Goal: Transaction & Acquisition: Book appointment/travel/reservation

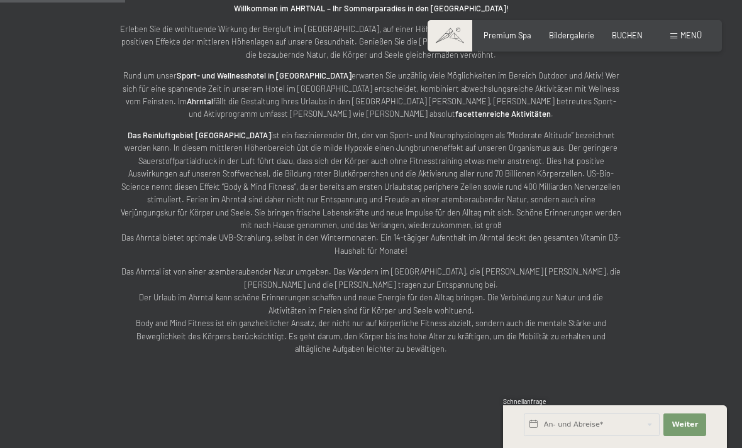
scroll to position [544, 0]
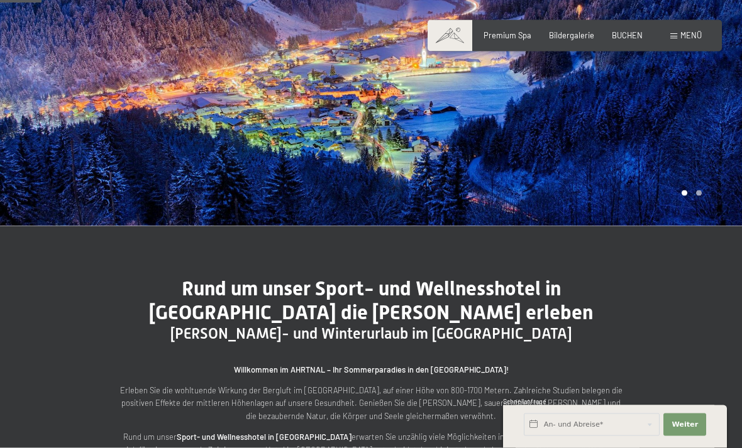
click at [696, 40] on span "Menü" at bounding box center [690, 35] width 21 height 10
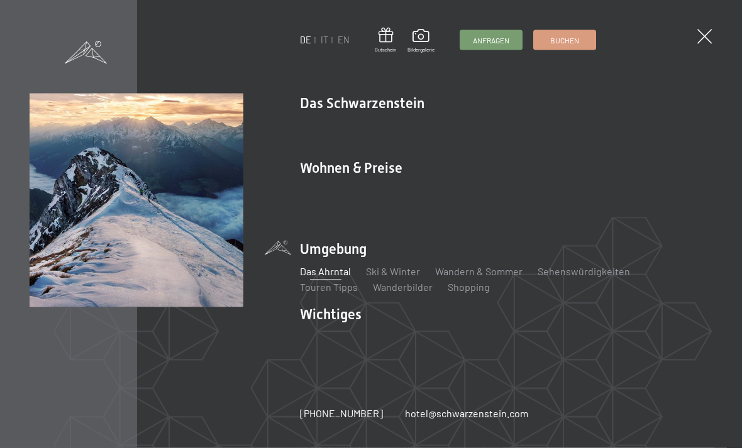
scroll to position [183, 0]
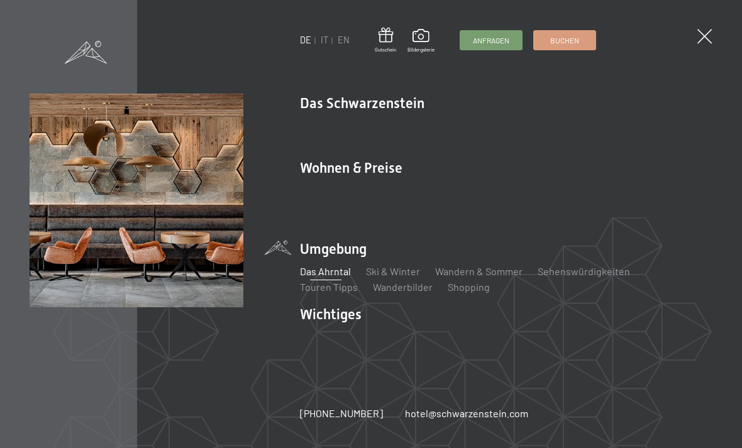
click at [333, 330] on link "Lage & Anreise" at bounding box center [333, 336] width 67 height 12
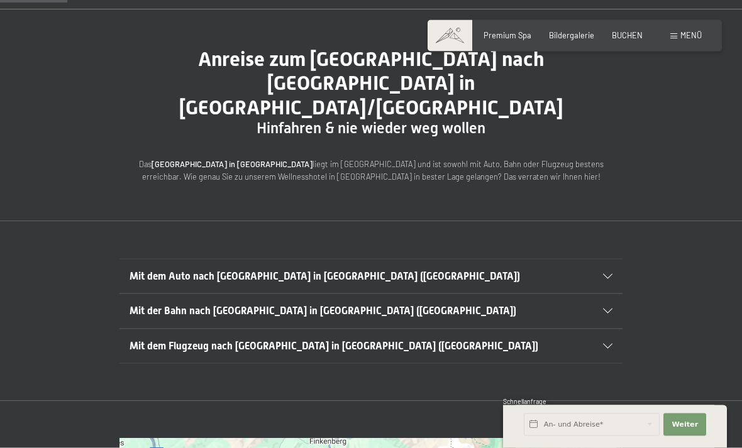
scroll to position [92, 0]
click at [611, 259] on div "Mit dem Auto nach [GEOGRAPHIC_DATA] in [GEOGRAPHIC_DATA] ([GEOGRAPHIC_DATA])" at bounding box center [370, 276] width 483 height 34
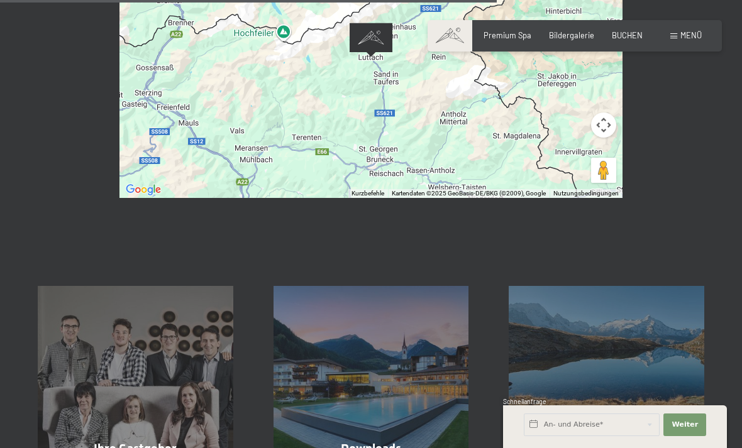
scroll to position [880, 0]
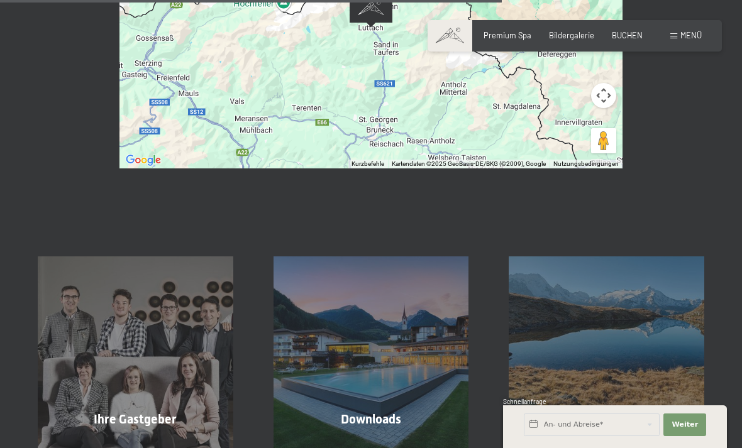
click at [145, 441] on span "Mehr erfahren" at bounding box center [138, 446] width 62 height 11
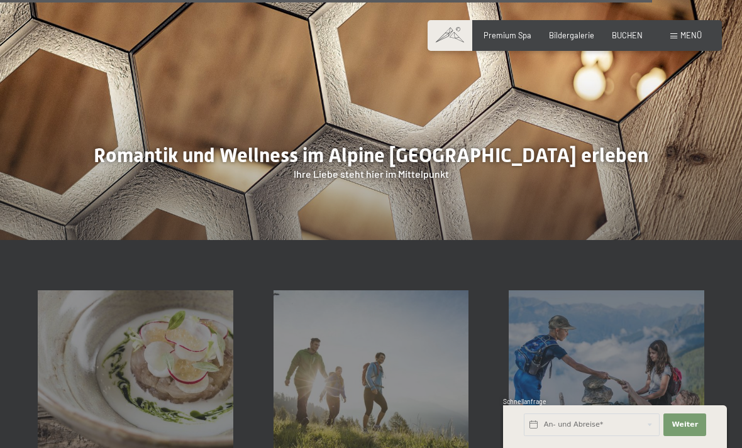
scroll to position [3424, 0]
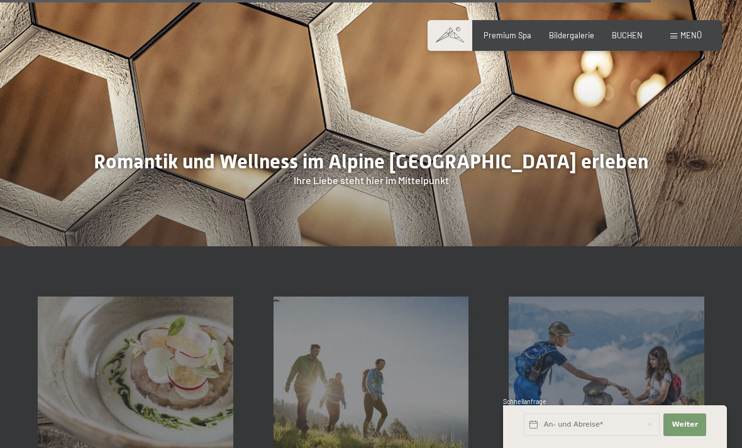
click at [694, 33] on span "Menü" at bounding box center [690, 35] width 21 height 10
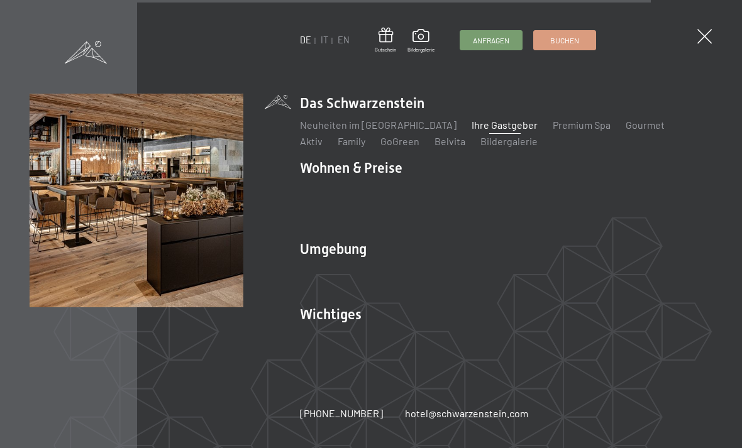
click at [579, 32] on link "Buchen" at bounding box center [565, 40] width 62 height 19
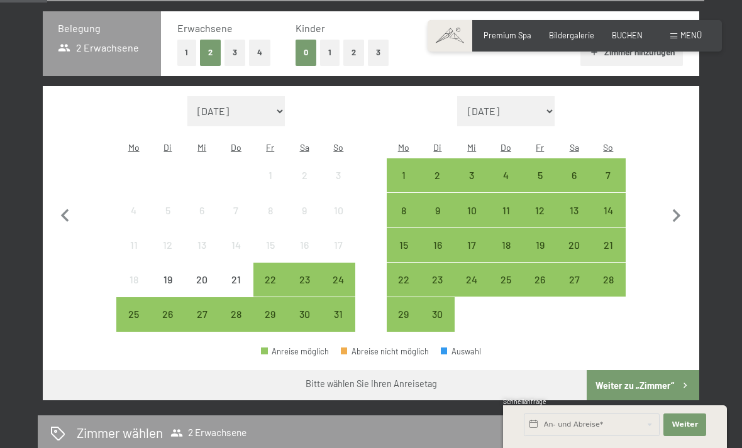
scroll to position [272, 0]
click at [444, 240] on div "16" at bounding box center [437, 255] width 31 height 31
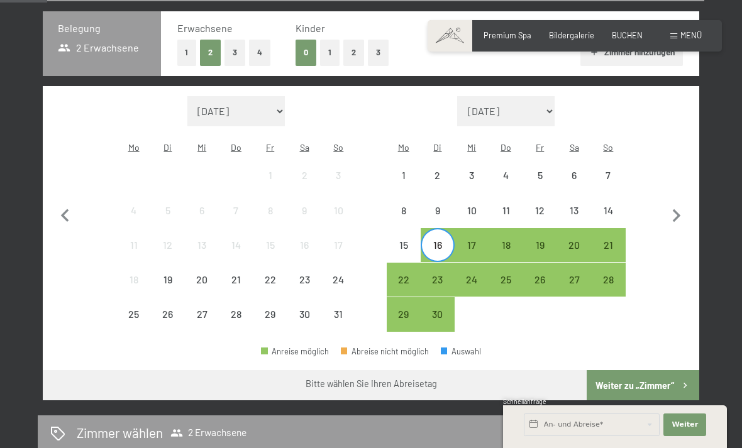
click at [609, 240] on div "21" at bounding box center [607, 255] width 31 height 31
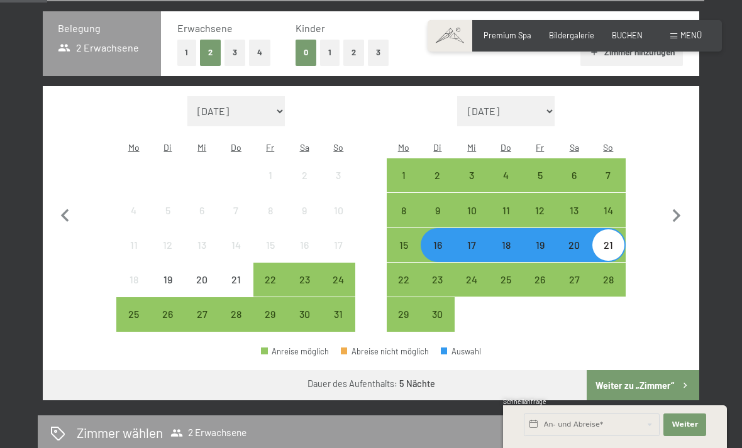
click at [667, 372] on button "Weiter zu „Zimmer“" at bounding box center [642, 385] width 112 height 30
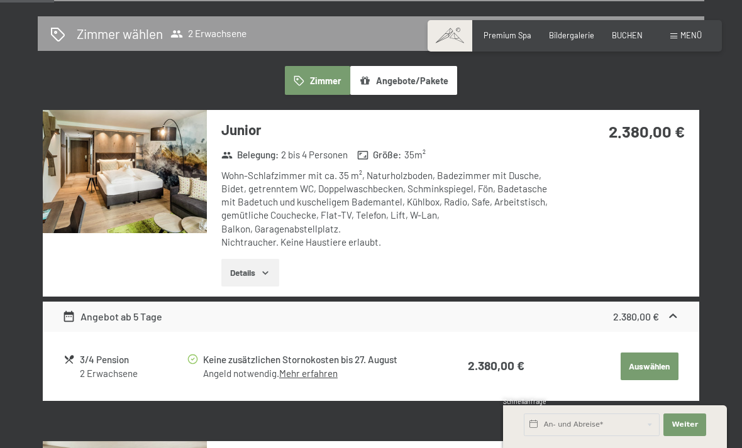
click at [650, 360] on button "Auswählen" at bounding box center [649, 367] width 58 height 28
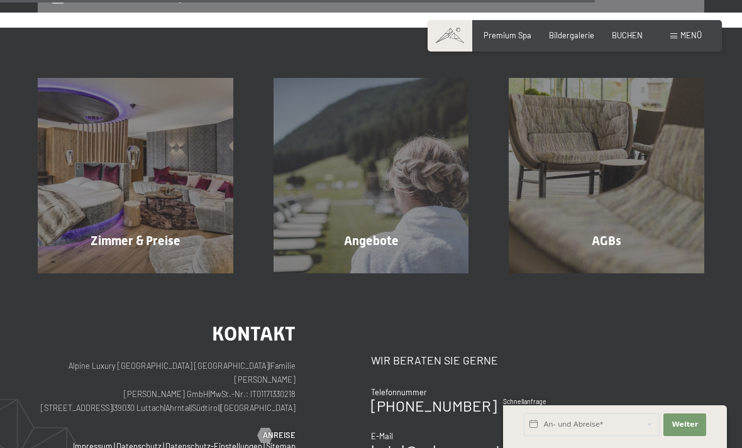
scroll to position [1074, 0]
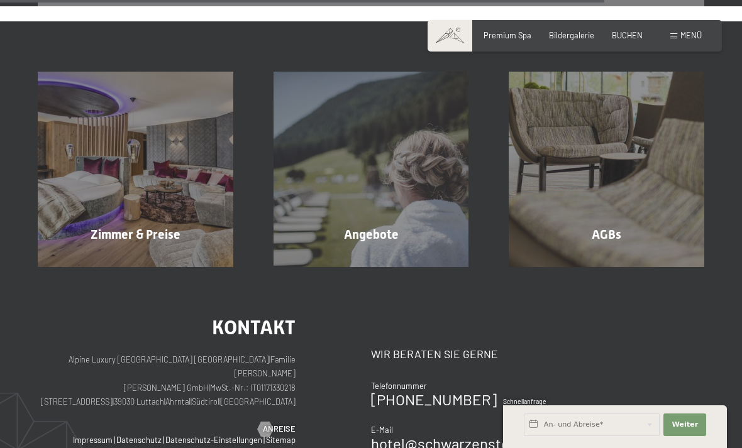
click at [450, 224] on div "Angebote Mehr erfahren" at bounding box center [371, 169] width 236 height 195
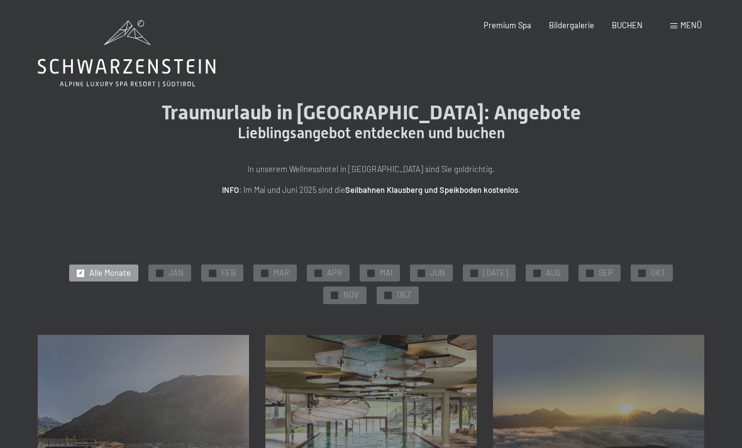
click at [598, 268] on span "SEP" at bounding box center [605, 273] width 14 height 11
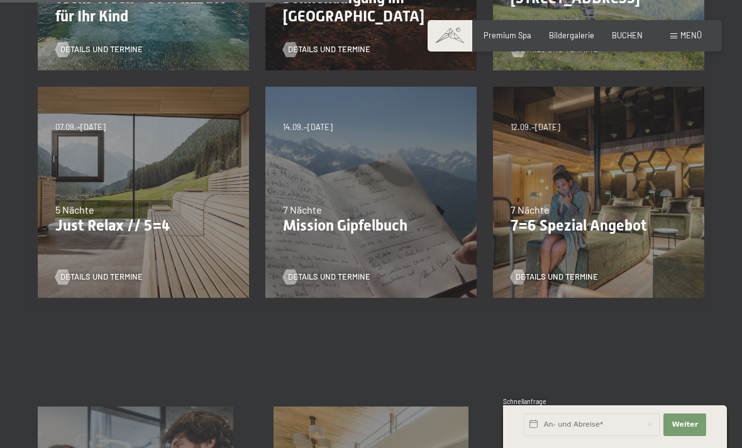
scroll to position [475, 0]
click at [114, 266] on div "Details und Termine" at bounding box center [139, 270] width 168 height 26
click at [105, 280] on span "Details und Termine" at bounding box center [101, 277] width 82 height 11
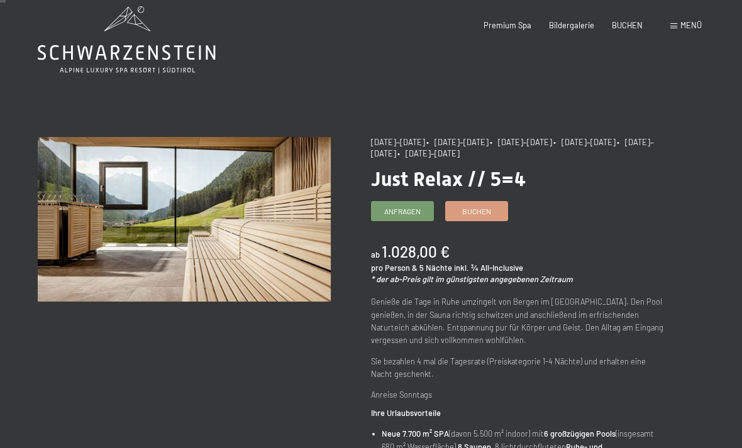
scroll to position [17, 0]
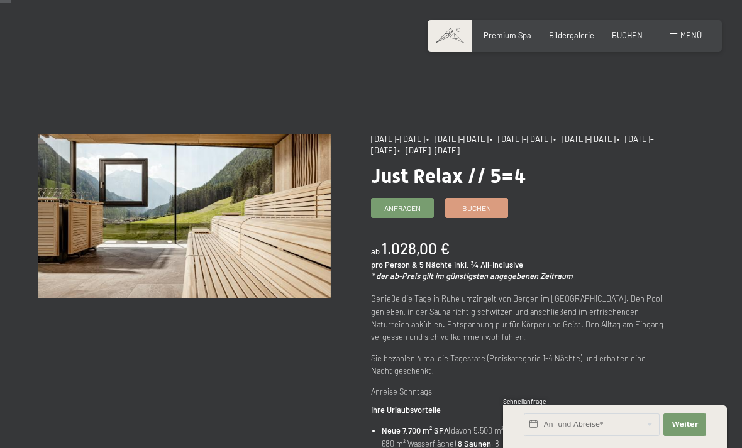
click at [488, 209] on span "Buchen" at bounding box center [476, 208] width 29 height 11
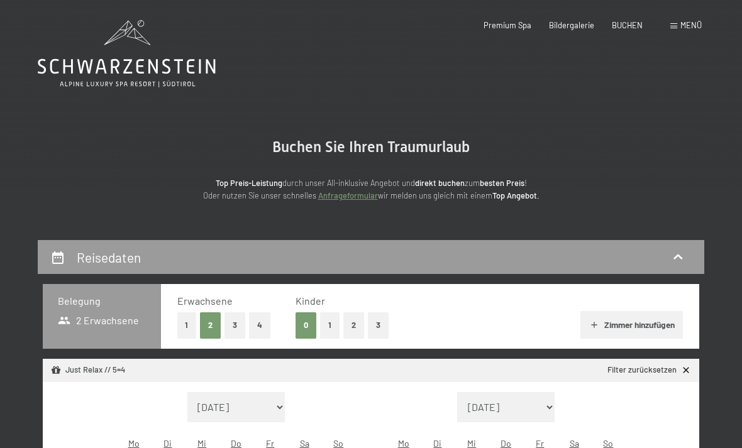
select select "2025-09-01"
select select "2025-10-01"
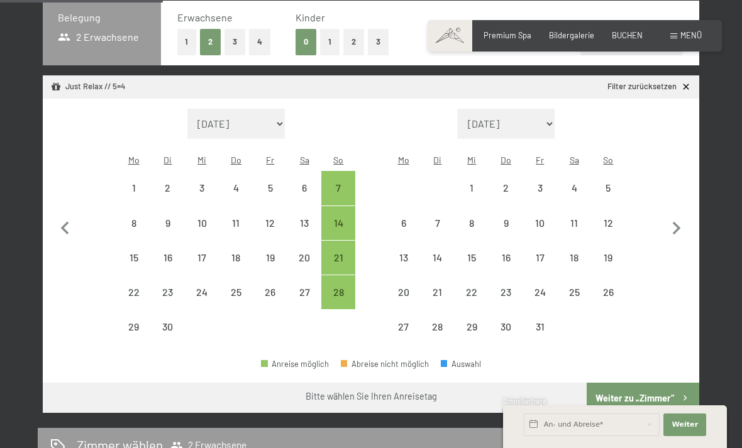
scroll to position [284, 0]
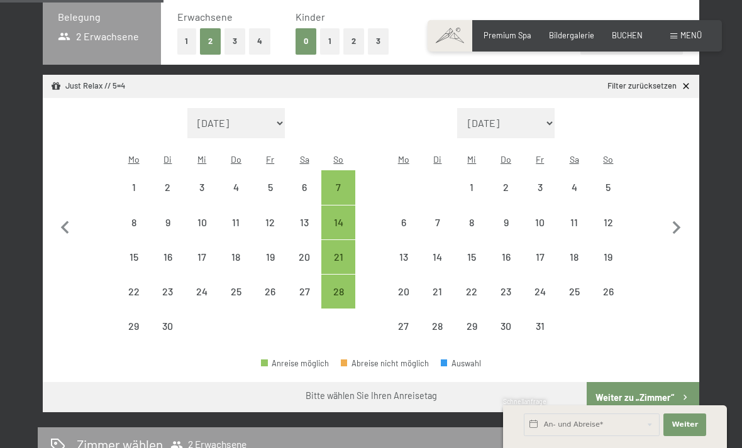
click at [338, 217] on div "14" at bounding box center [337, 232] width 31 height 31
select select "2025-09-01"
select select "2025-10-01"
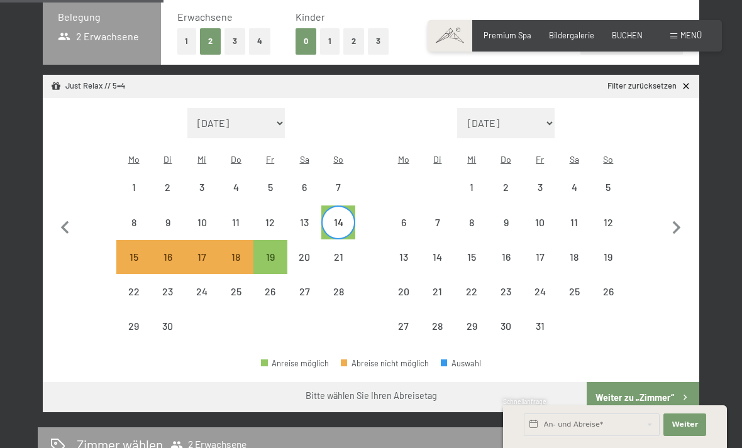
click at [280, 252] on div "19" at bounding box center [270, 267] width 31 height 31
select select "2025-09-01"
select select "2025-10-01"
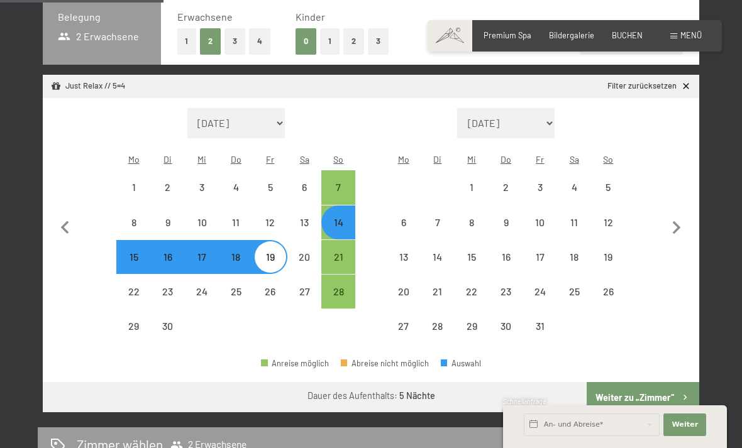
select select "2025-09-01"
select select "2025-10-01"
click at [649, 383] on button "Weiter zu „Zimmer“" at bounding box center [642, 397] width 112 height 30
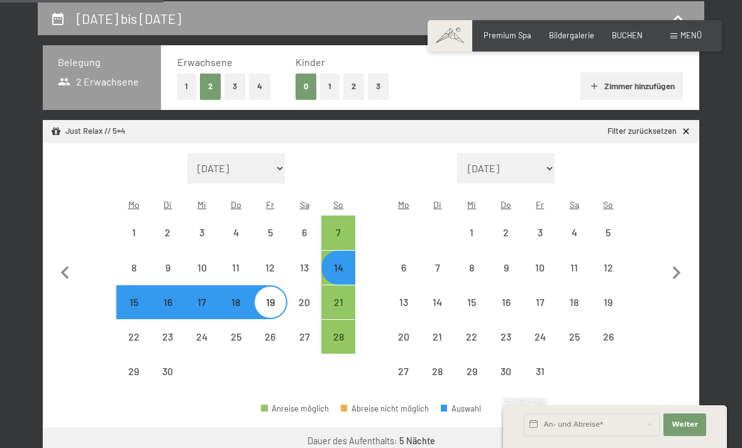
select select "2025-09-01"
select select "2025-10-01"
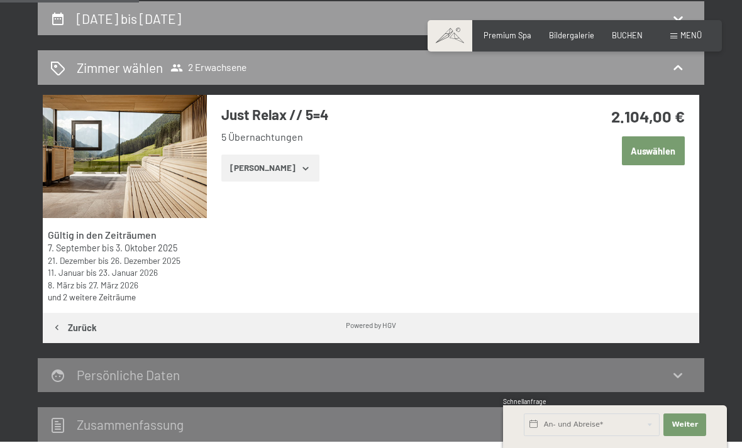
click at [666, 154] on button "Auswählen" at bounding box center [653, 150] width 63 height 29
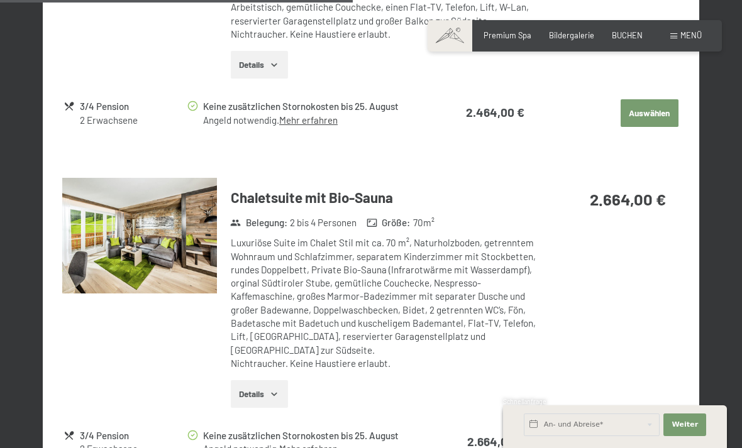
scroll to position [1678, 0]
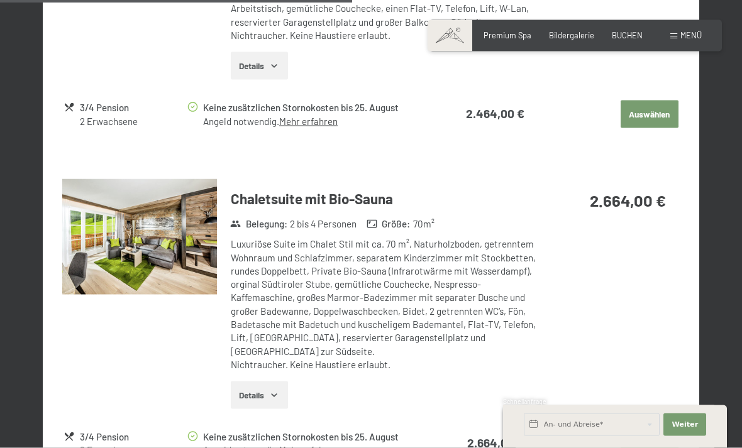
click at [278, 381] on button "Details" at bounding box center [259, 395] width 57 height 28
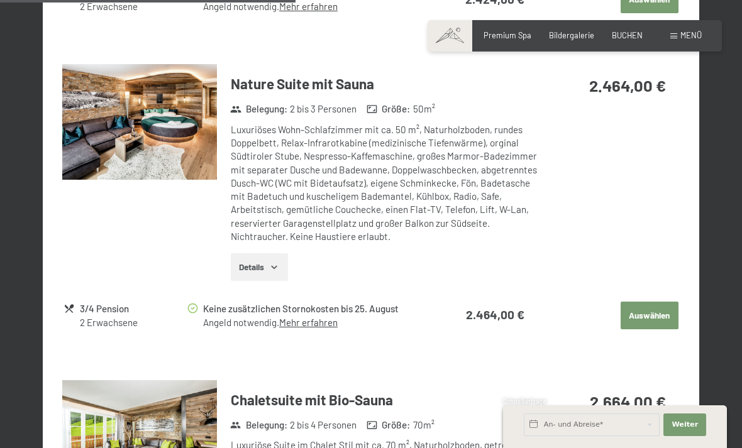
scroll to position [1476, 0]
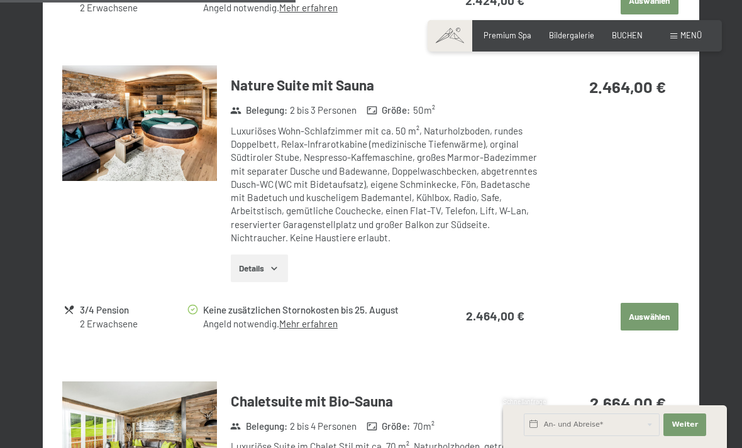
click at [278, 265] on button "Details" at bounding box center [259, 269] width 57 height 28
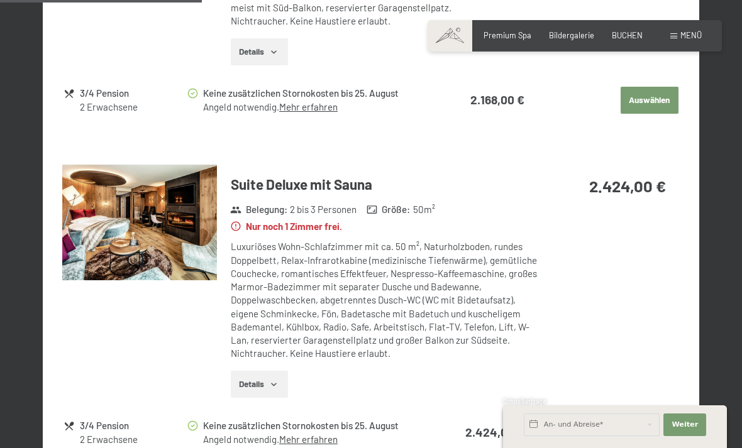
scroll to position [1046, 0]
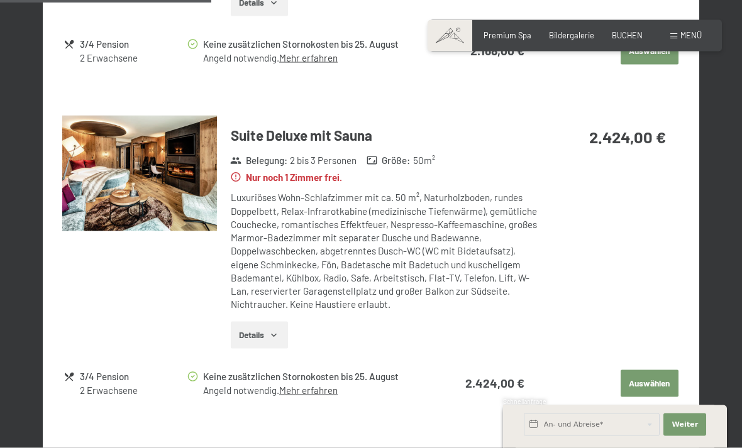
click at [653, 370] on button "Auswählen" at bounding box center [649, 384] width 58 height 28
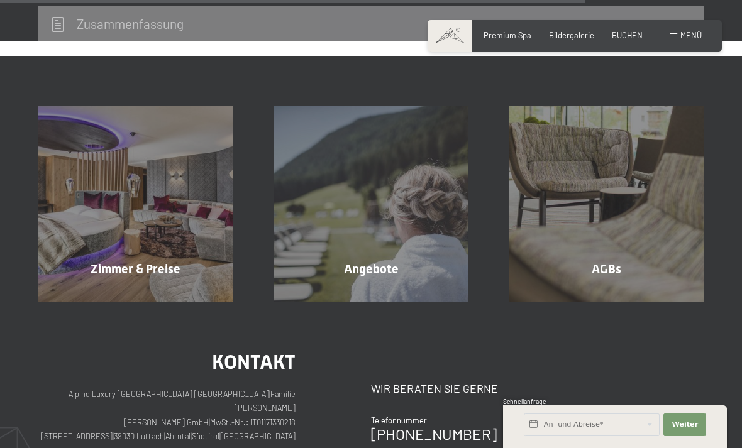
scroll to position [1039, 0]
click at [194, 246] on div "Zimmer & Preise Mehr erfahren" at bounding box center [136, 204] width 236 height 195
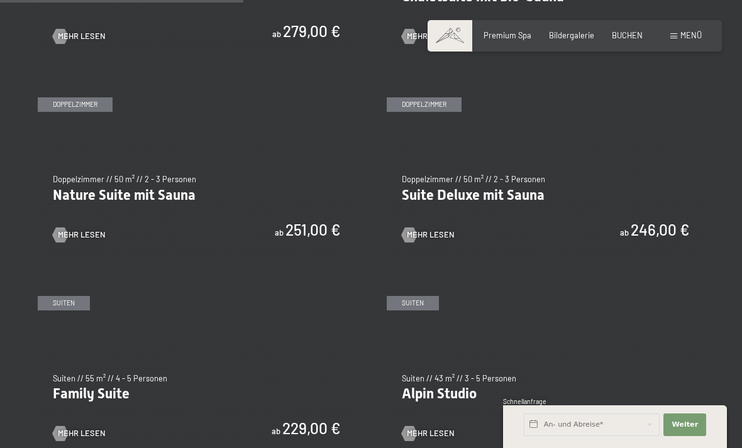
scroll to position [990, 0]
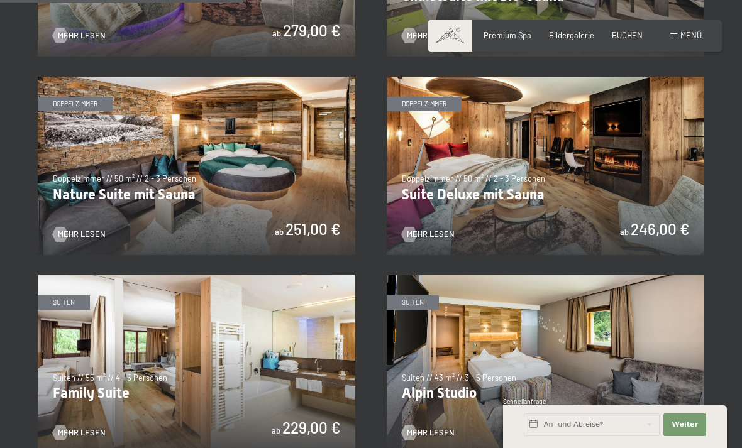
click at [232, 204] on img at bounding box center [196, 166] width 317 height 178
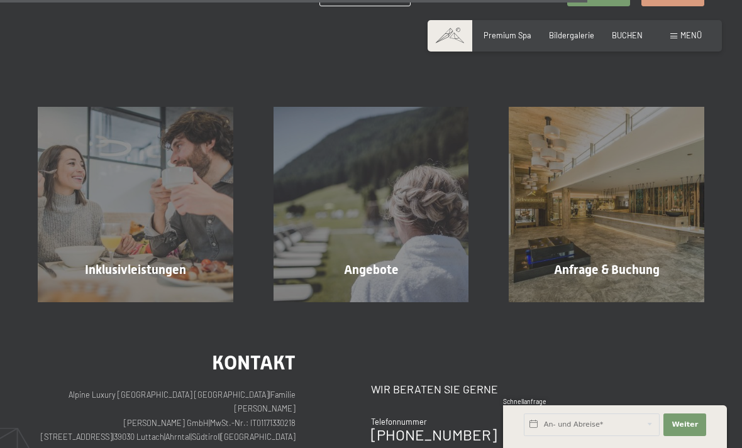
scroll to position [1118, 0]
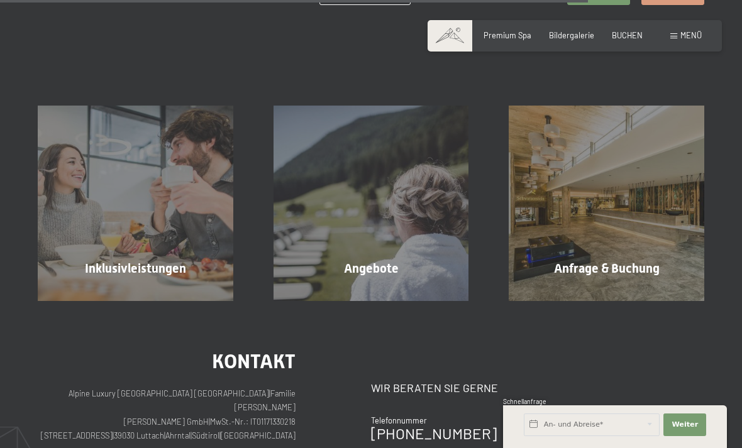
click at [191, 272] on div "Inklusivleistungen Mehr erfahren" at bounding box center [136, 203] width 236 height 195
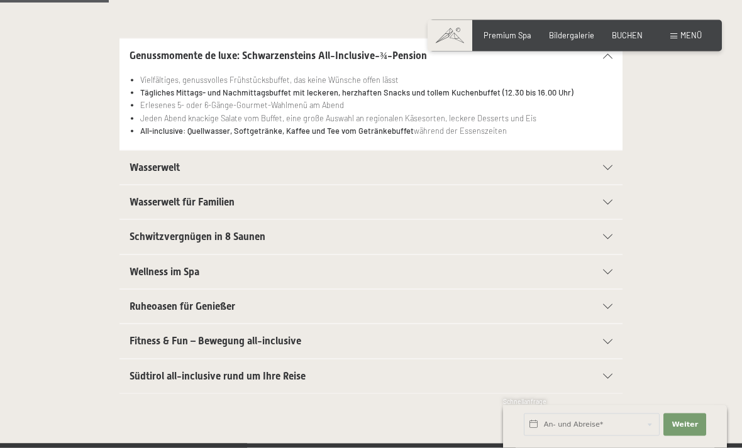
scroll to position [277, 0]
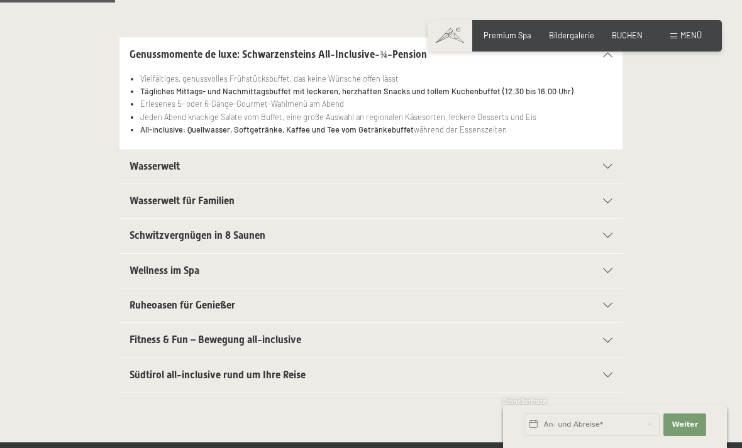
click at [609, 233] on icon at bounding box center [607, 235] width 9 height 5
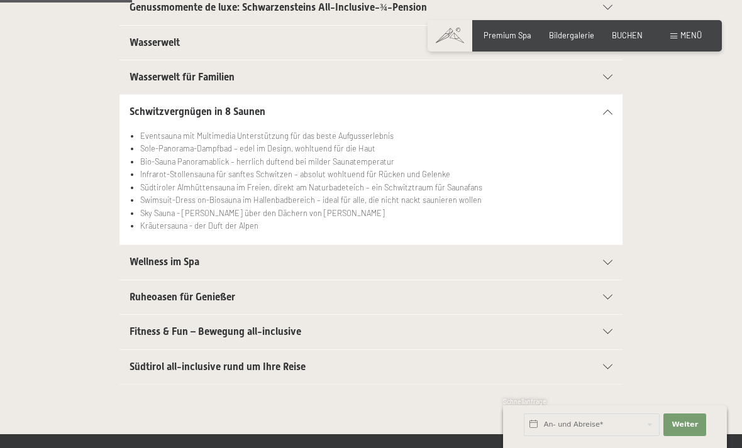
scroll to position [327, 0]
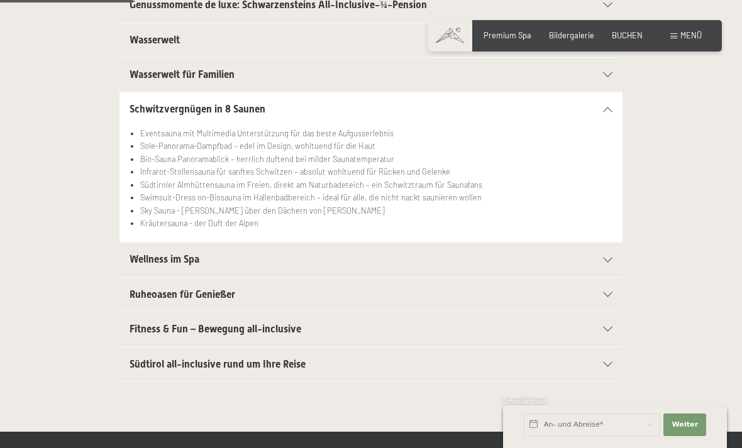
click at [604, 260] on div "Wellness im Spa" at bounding box center [370, 260] width 483 height 34
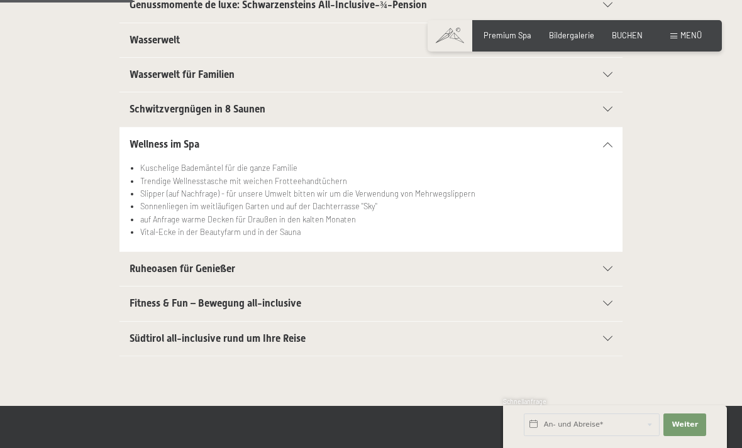
click at [606, 266] on icon at bounding box center [607, 268] width 9 height 5
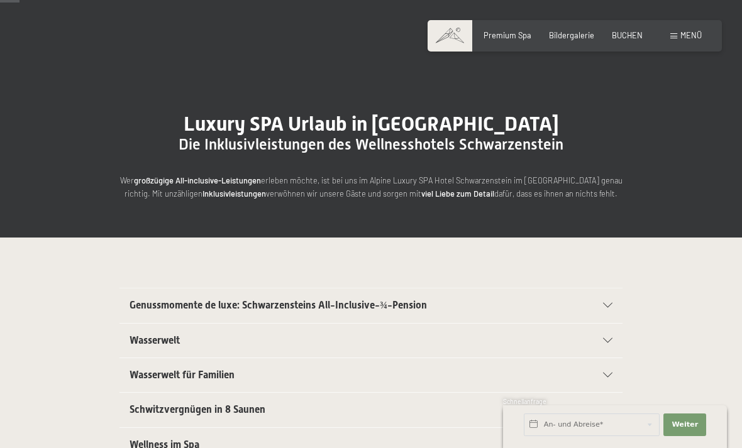
scroll to position [0, 0]
